Goal: Complete application form

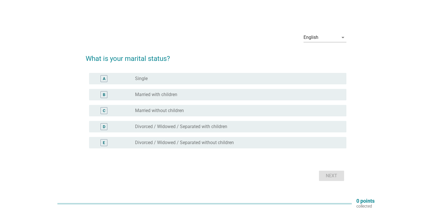
click at [170, 98] on div "radio_button_unchecked Married with children" at bounding box center [238, 94] width 207 height 7
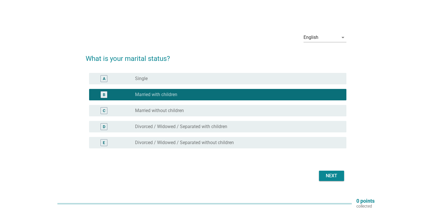
click at [326, 169] on div "Next" at bounding box center [216, 176] width 260 height 14
click at [329, 175] on div "Next" at bounding box center [331, 175] width 16 height 7
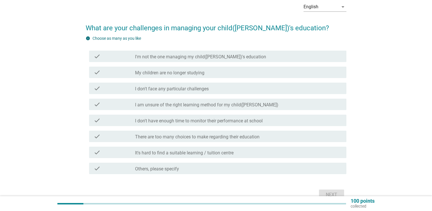
scroll to position [29, 0]
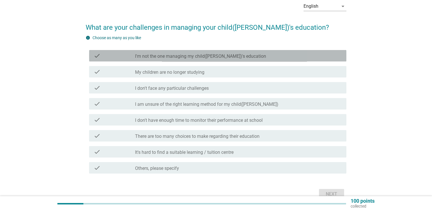
click at [174, 58] on label "I'm not the one managing my child([PERSON_NAME])'s education" at bounding box center [200, 56] width 131 height 6
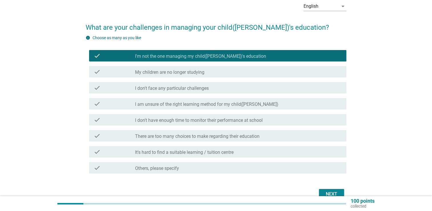
click at [331, 191] on div "Next" at bounding box center [331, 193] width 16 height 7
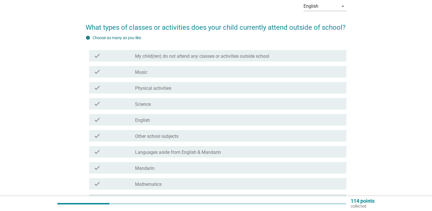
scroll to position [0, 0]
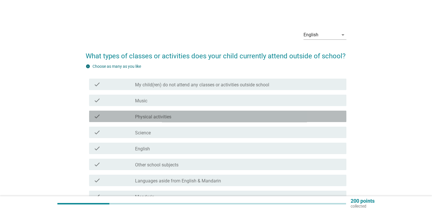
click at [180, 116] on div "check_box_outline_blank Physical activities" at bounding box center [238, 116] width 207 height 7
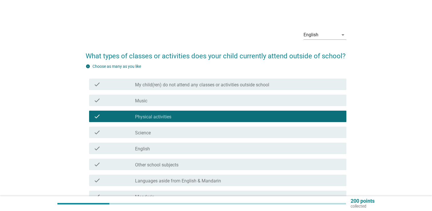
click at [173, 132] on div "check_box_outline_blank Science" at bounding box center [238, 132] width 207 height 7
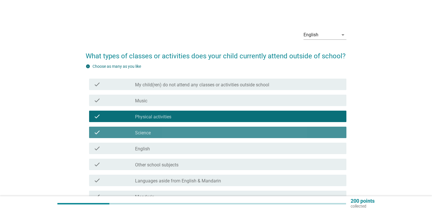
click at [171, 149] on div "check_box_outline_blank English" at bounding box center [238, 148] width 207 height 7
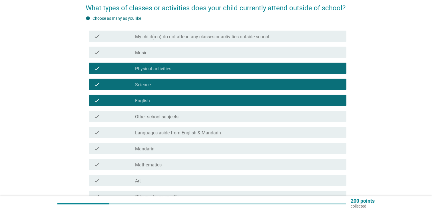
scroll to position [57, 0]
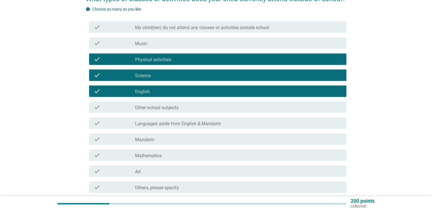
click at [195, 160] on div "check check_box_outline_blank Mathematics" at bounding box center [217, 154] width 257 height 11
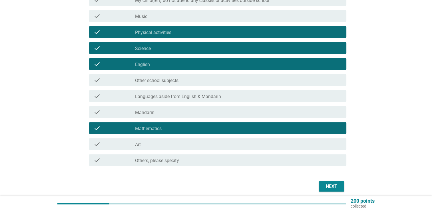
scroll to position [86, 0]
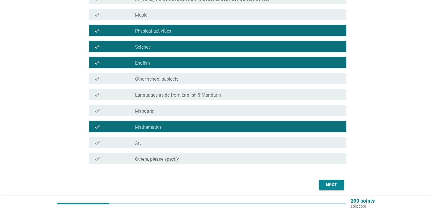
click at [193, 144] on div "check_box_outline_blank Art" at bounding box center [238, 142] width 207 height 7
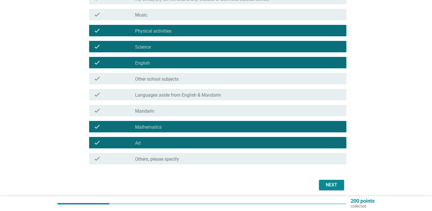
click at [325, 188] on button "Next" at bounding box center [331, 184] width 25 height 10
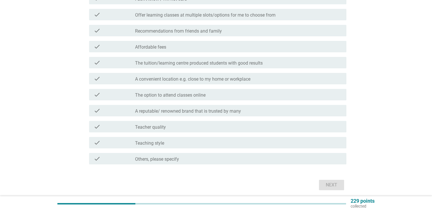
scroll to position [0, 0]
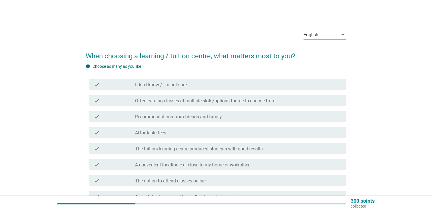
click at [214, 101] on label "Offer learning classes at multiple slots/options for me to choose from" at bounding box center [205, 101] width 140 height 6
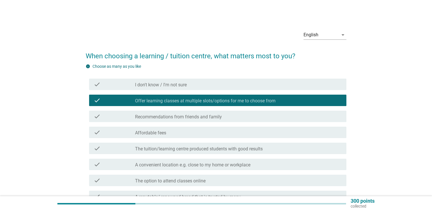
click at [210, 124] on div "check check_box_outline_blank Affordable fees" at bounding box center [216, 132] width 260 height 16
click at [215, 163] on label "A convenient location e.g. close to my home or workplace" at bounding box center [192, 165] width 115 height 6
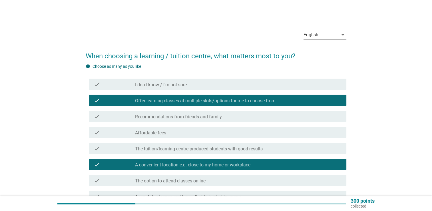
click at [213, 133] on div "check_box_outline_blank Affordable fees" at bounding box center [238, 132] width 207 height 7
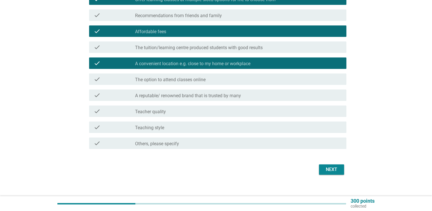
scroll to position [107, 0]
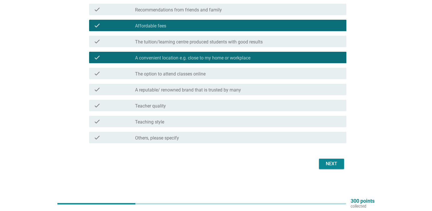
click at [329, 167] on button "Next" at bounding box center [331, 163] width 25 height 10
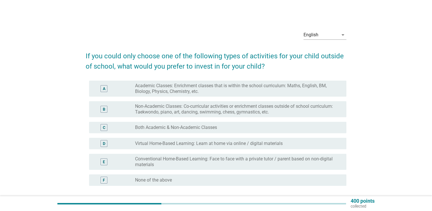
click at [195, 92] on label "Academic Classes: Enrichment classes that is within the school curriculum: Math…" at bounding box center [236, 88] width 202 height 11
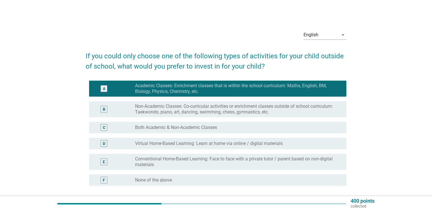
click at [202, 125] on label "Both Academic & Non-Academic Classes" at bounding box center [176, 127] width 82 height 6
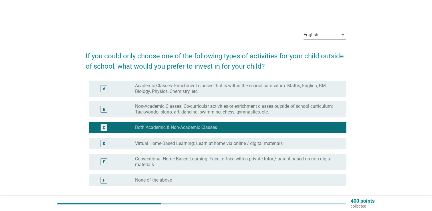
click at [203, 163] on label "Conventional Home-Based Learning: Face to face with a private tutor / parent ba…" at bounding box center [236, 161] width 202 height 11
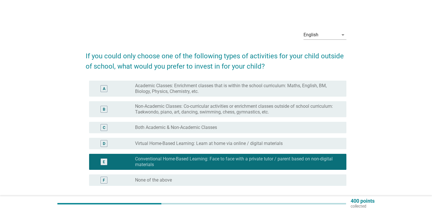
click at [203, 128] on label "Both Academic & Non-Academic Classes" at bounding box center [176, 127] width 82 height 6
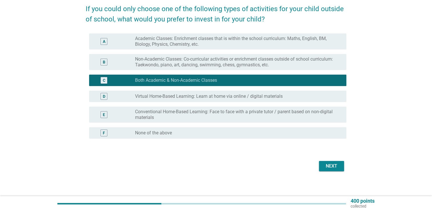
scroll to position [49, 0]
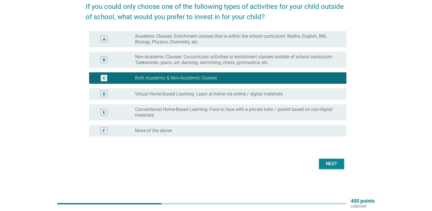
click at [332, 160] on div "Next" at bounding box center [331, 163] width 16 height 7
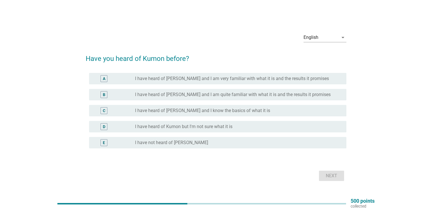
click at [199, 107] on div "radio_button_unchecked I have heard of [PERSON_NAME] and I know the basics of w…" at bounding box center [238, 110] width 207 height 7
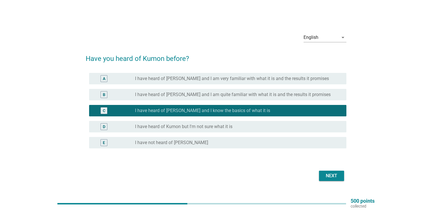
click at [329, 176] on div "Next" at bounding box center [331, 175] width 16 height 7
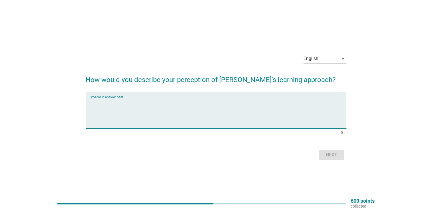
click at [167, 109] on textarea "Type your Answer here" at bounding box center [217, 113] width 257 height 30
type textarea "quite standard and effective"
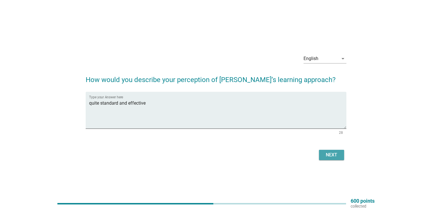
click at [327, 156] on div "Next" at bounding box center [331, 154] width 16 height 7
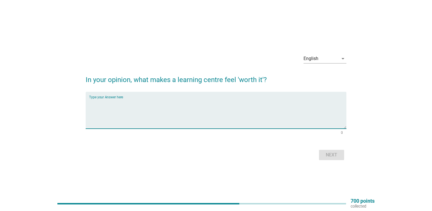
click at [163, 115] on textarea "Type your Answer here" at bounding box center [217, 113] width 257 height 30
type textarea "the price charged equal to the results"
click at [323, 159] on button "Next" at bounding box center [331, 154] width 25 height 10
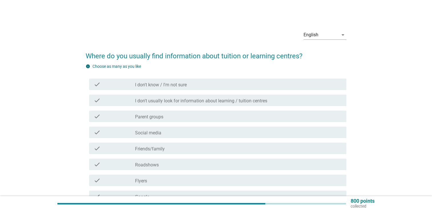
click at [177, 116] on div "check_box_outline_blank Parent groups" at bounding box center [238, 116] width 207 height 7
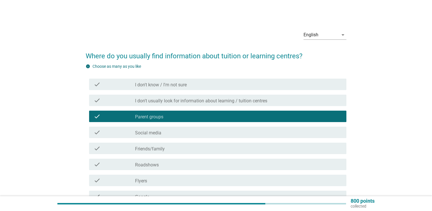
click at [179, 130] on div "check_box_outline_blank Social media" at bounding box center [238, 132] width 207 height 7
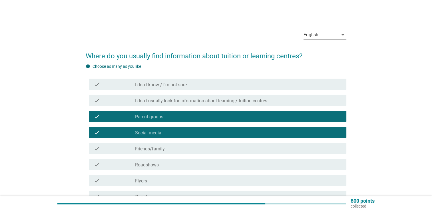
click at [171, 182] on div "check_box_outline_blank Flyers" at bounding box center [238, 180] width 207 height 7
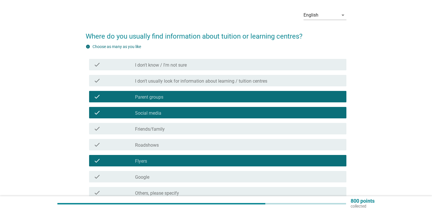
scroll to position [75, 0]
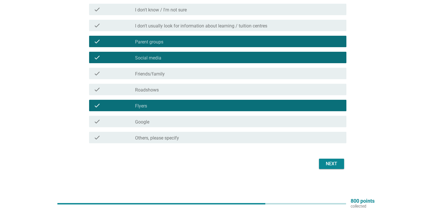
click at [326, 162] on div "Next" at bounding box center [331, 163] width 16 height 7
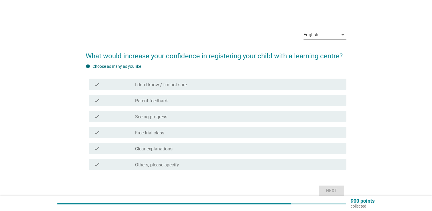
click at [191, 103] on div "check_box_outline_blank Parent feedback" at bounding box center [238, 100] width 207 height 7
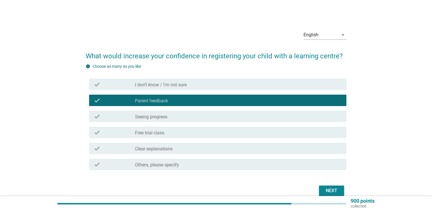
click at [188, 136] on div "check check_box_outline_blank Free trial class" at bounding box center [217, 131] width 257 height 11
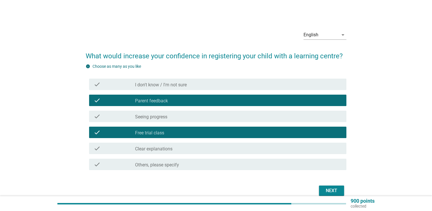
click at [327, 187] on div "Next" at bounding box center [331, 190] width 16 height 7
